Goal: Check status: Check status

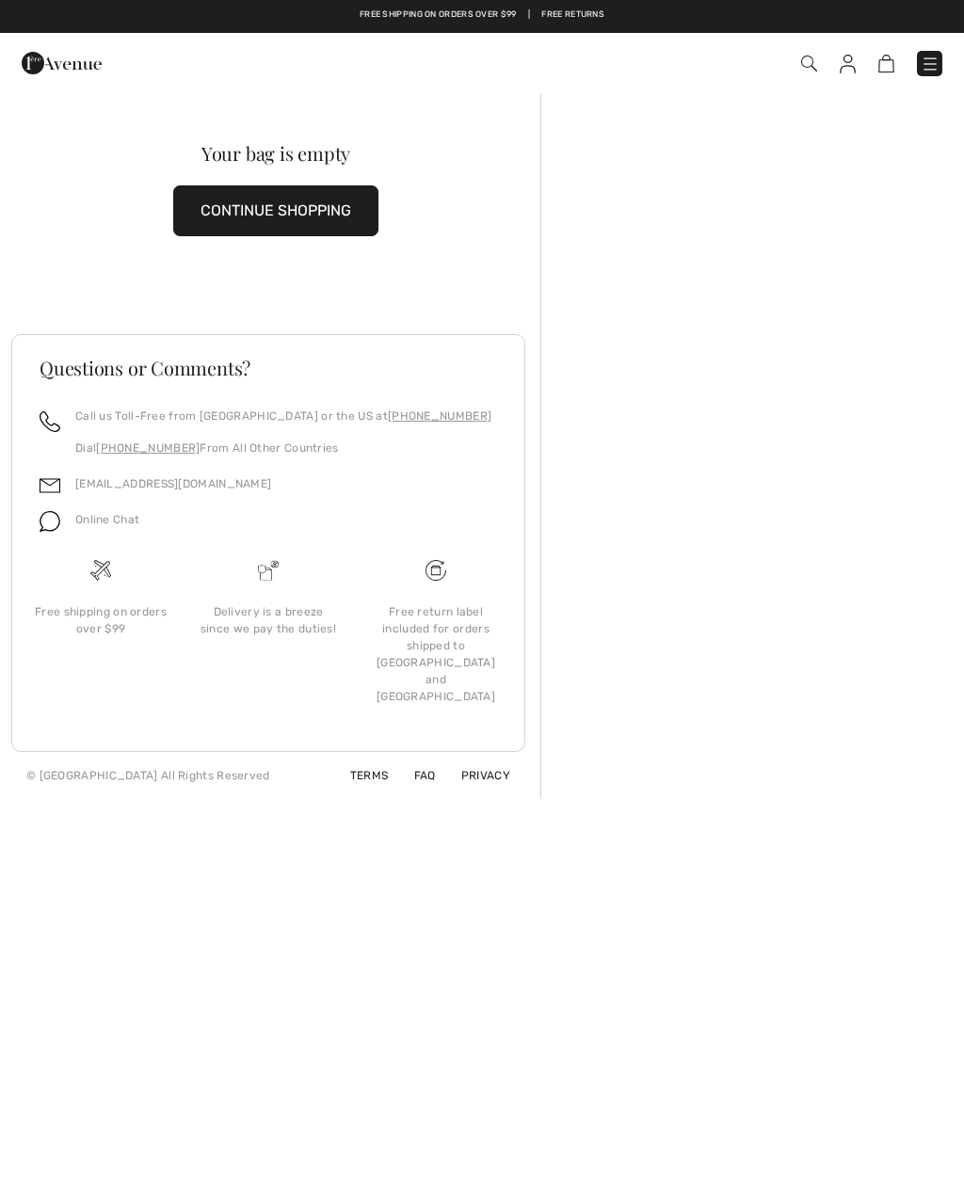
click at [883, 70] on img at bounding box center [886, 65] width 16 height 18
click at [892, 69] on img at bounding box center [886, 65] width 16 height 18
click at [843, 72] on img at bounding box center [848, 65] width 16 height 19
click at [843, 71] on img at bounding box center [848, 65] width 16 height 19
click at [855, 68] on img at bounding box center [848, 65] width 16 height 19
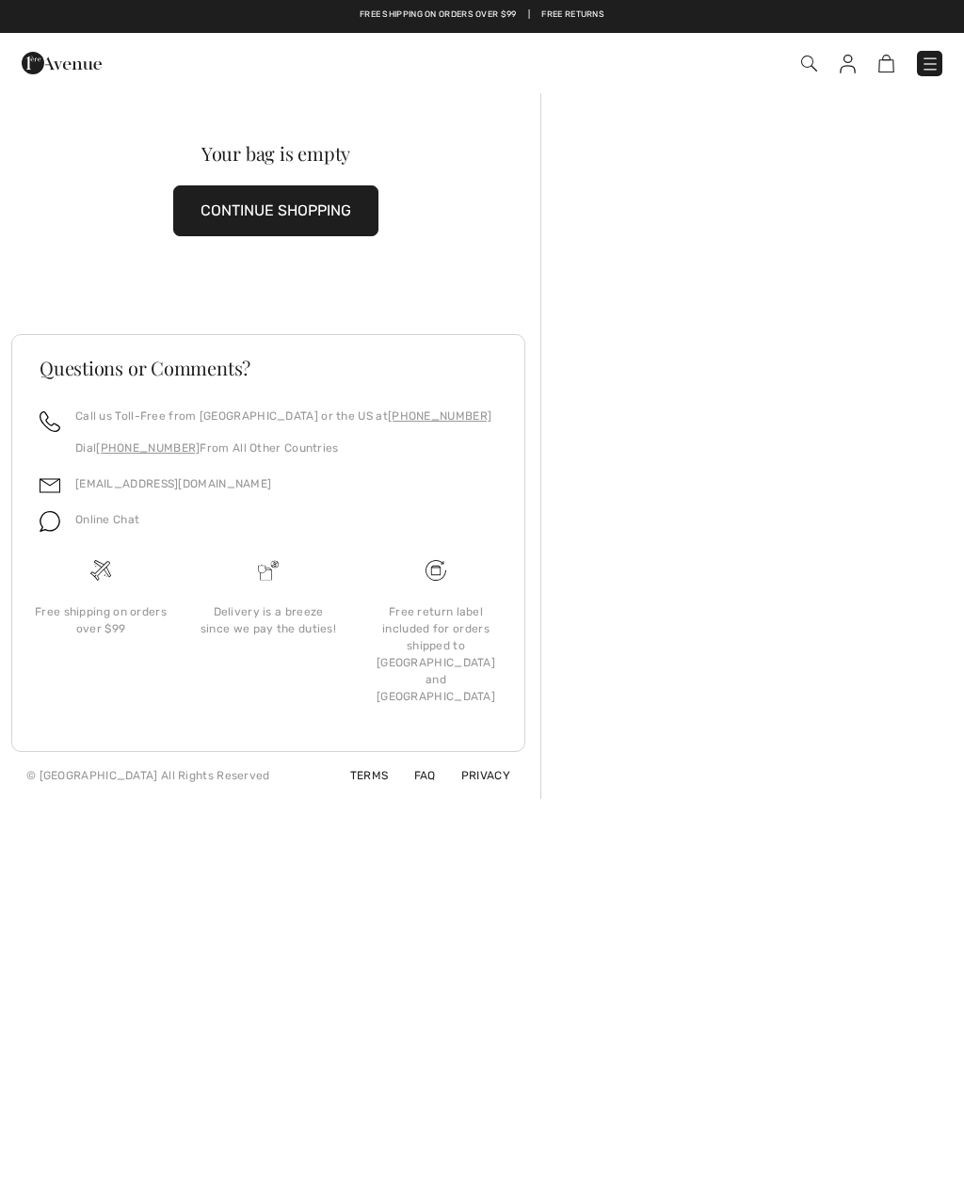
click at [850, 64] on img at bounding box center [848, 65] width 16 height 19
click at [853, 72] on img at bounding box center [848, 65] width 16 height 19
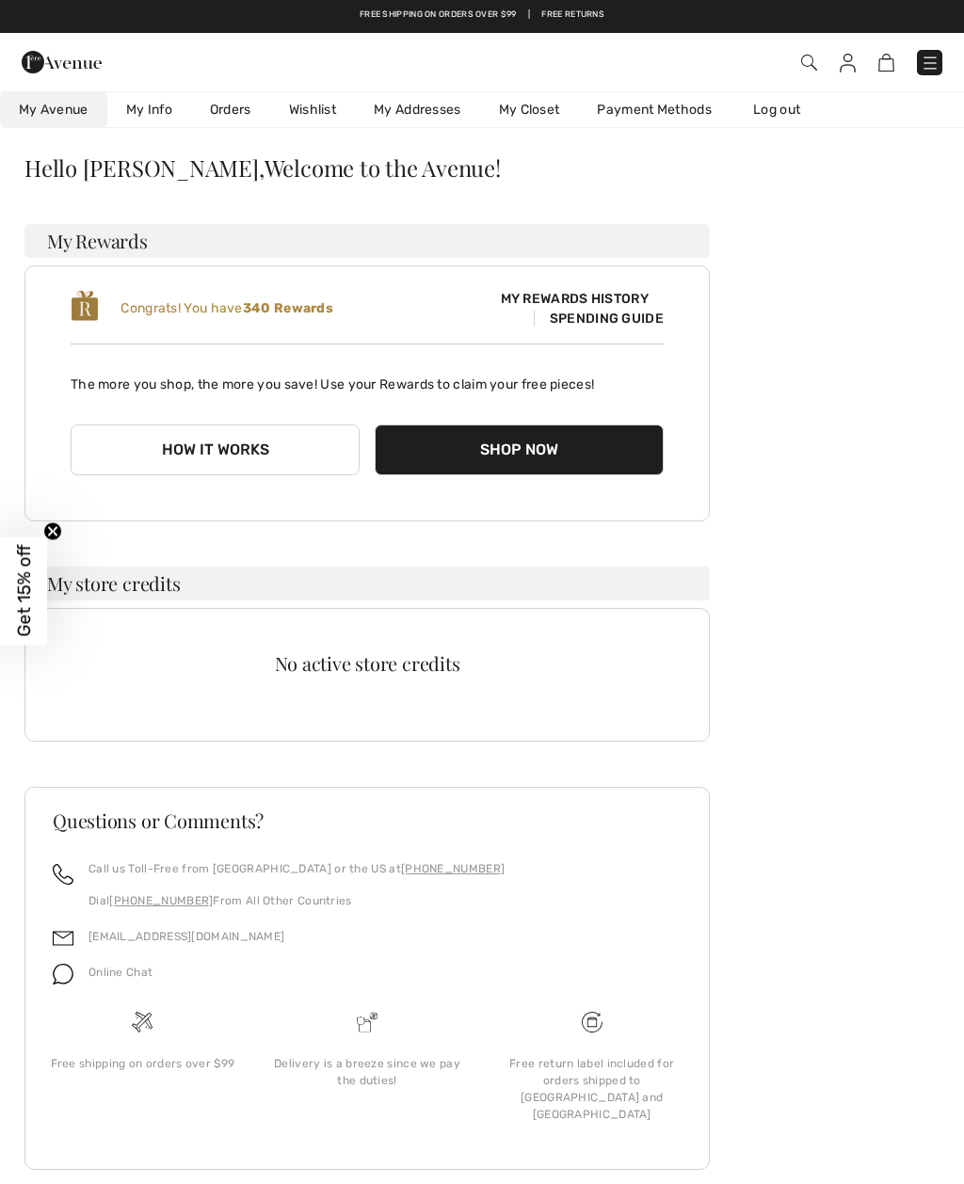
scroll to position [24, 0]
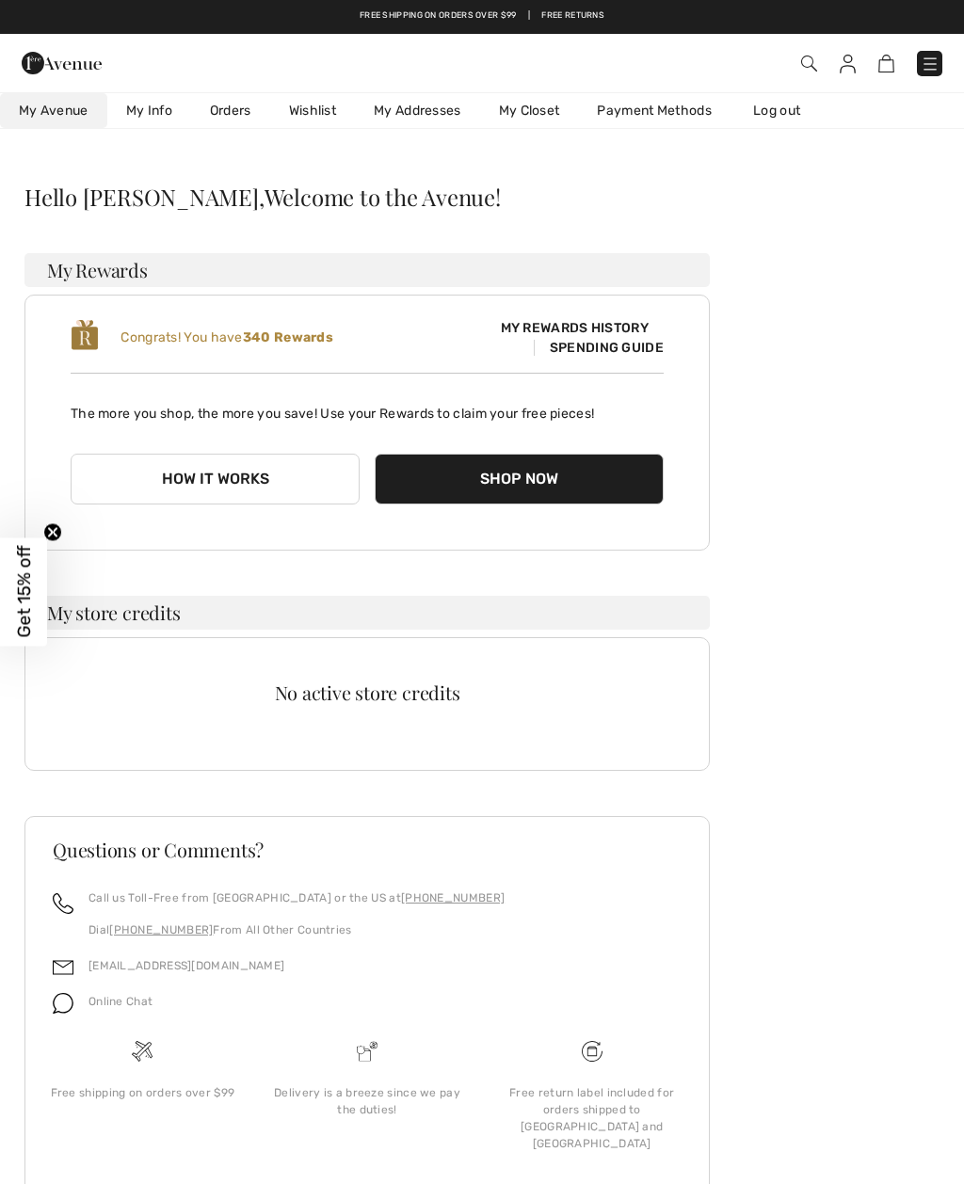
click at [624, 347] on span "Spending Guide" at bounding box center [599, 348] width 130 height 16
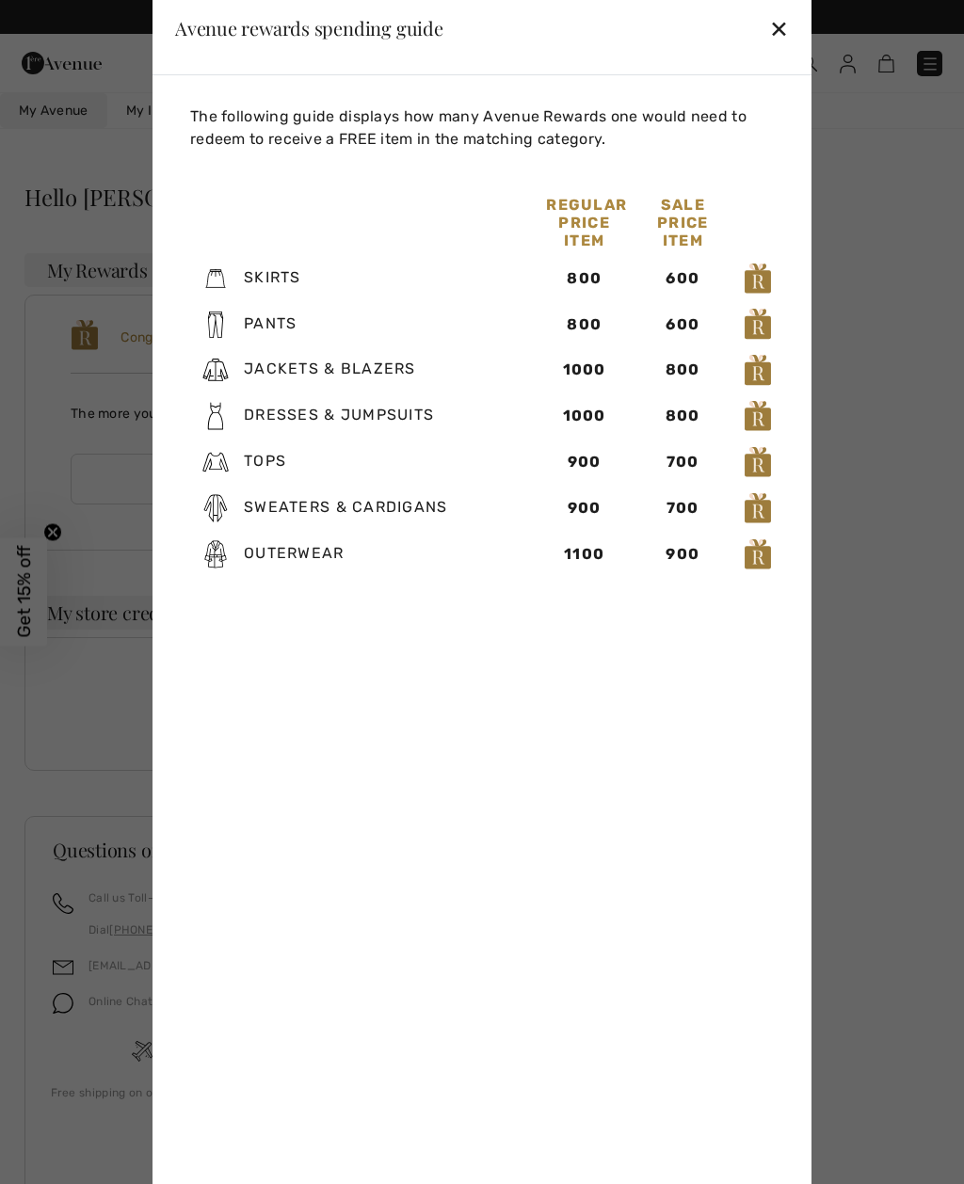
click at [877, 218] on div at bounding box center [482, 592] width 964 height 1184
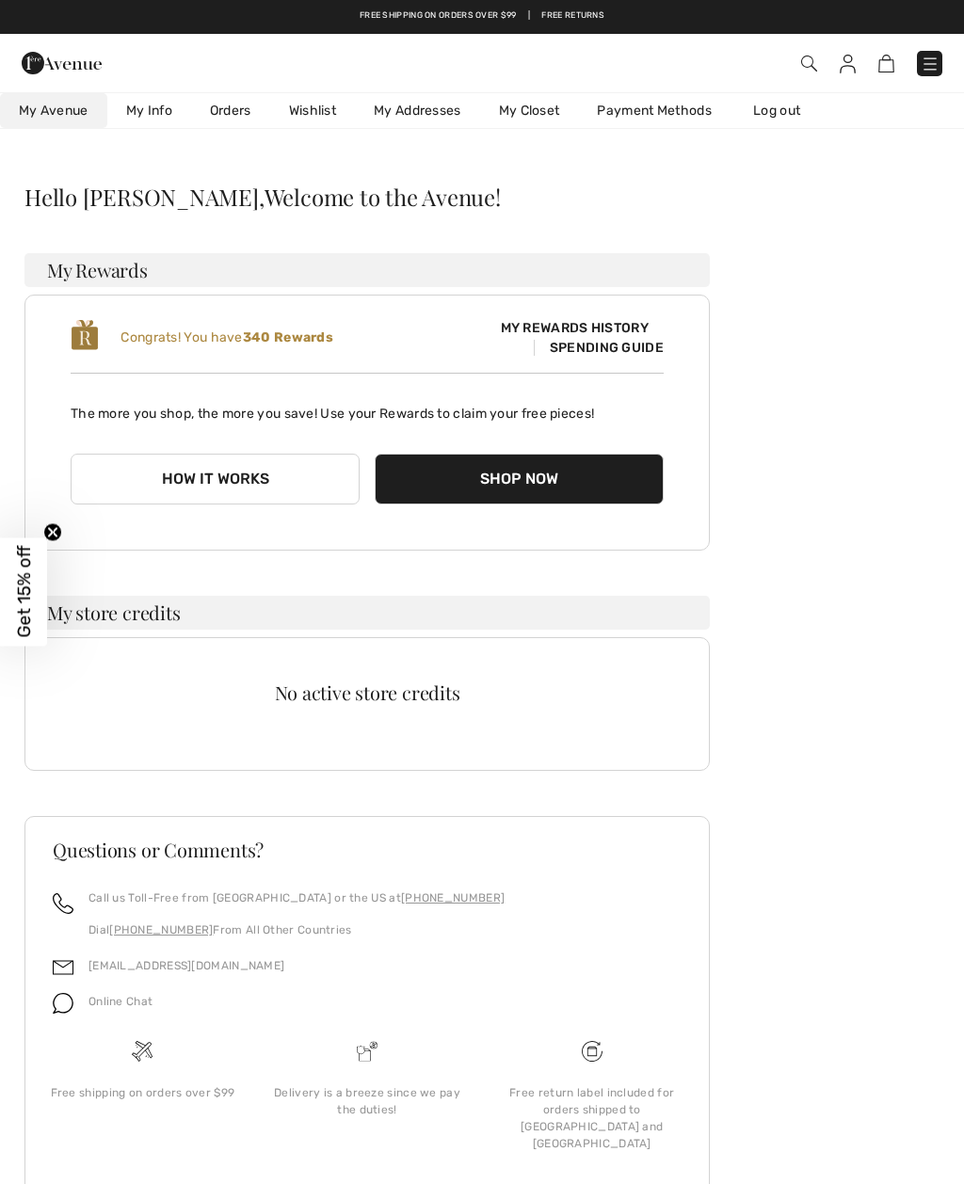
click at [846, 72] on img at bounding box center [848, 64] width 16 height 19
click at [855, 56] on img at bounding box center [848, 64] width 16 height 19
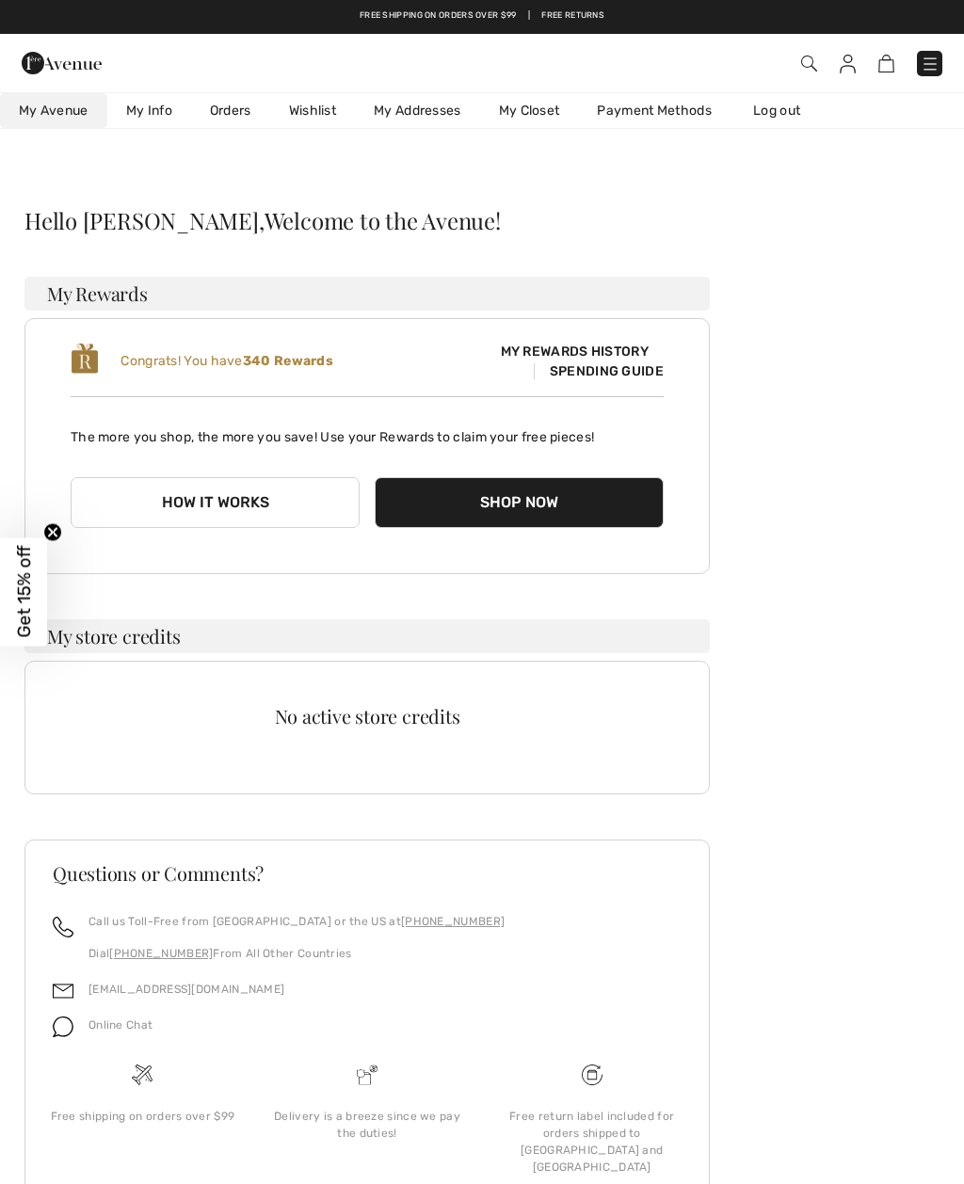
click at [243, 114] on link "Orders" at bounding box center [230, 110] width 79 height 35
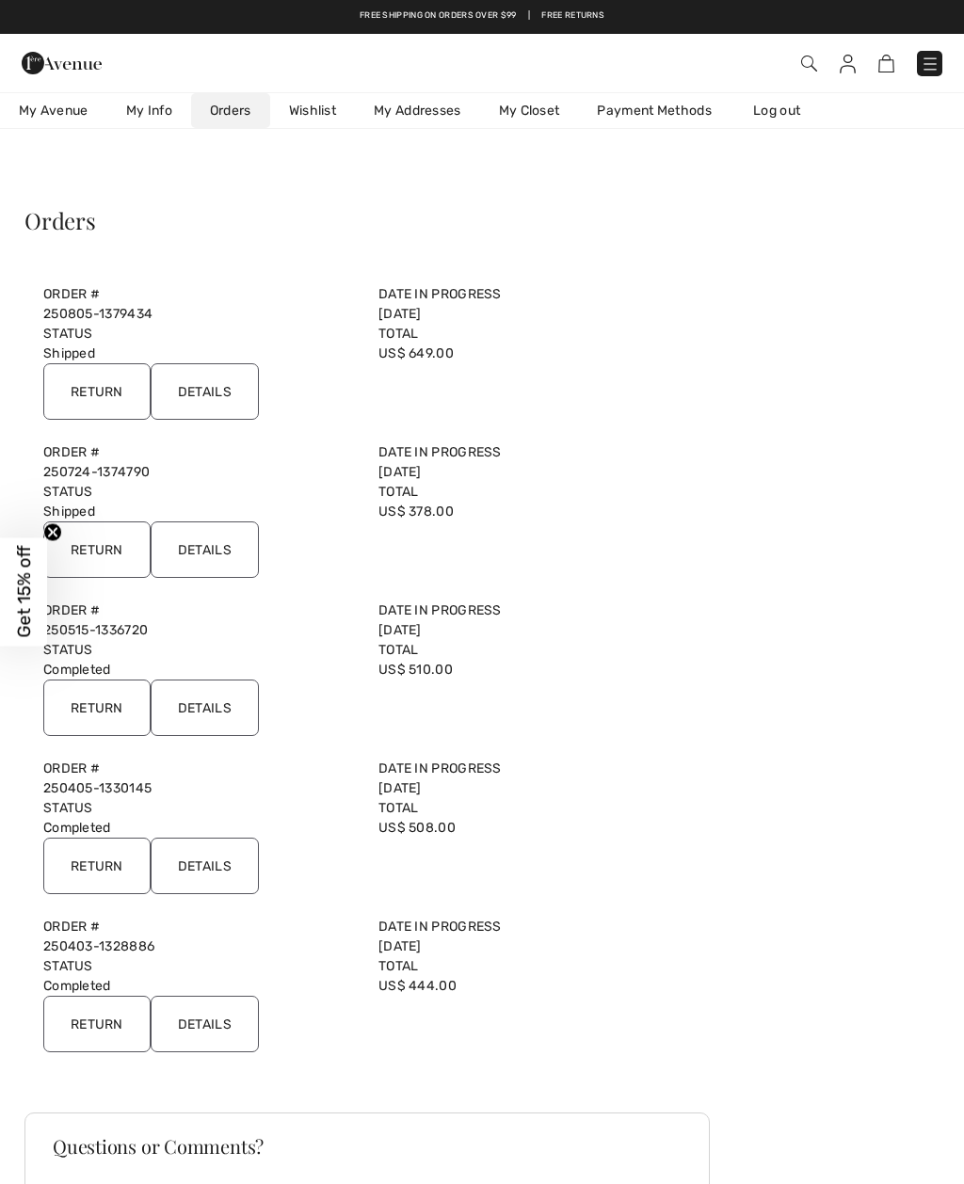
click at [237, 381] on input "Details" at bounding box center [205, 391] width 108 height 56
